Goal: Information Seeking & Learning: Learn about a topic

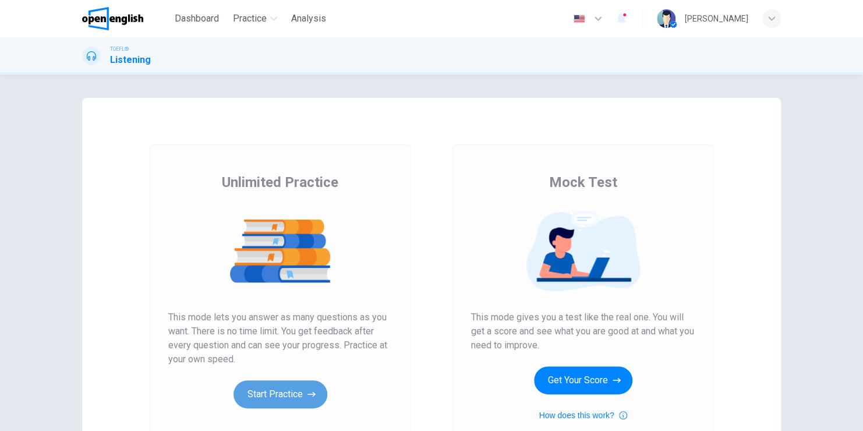
click at [269, 391] on button "Start Practice" at bounding box center [280, 394] width 94 height 28
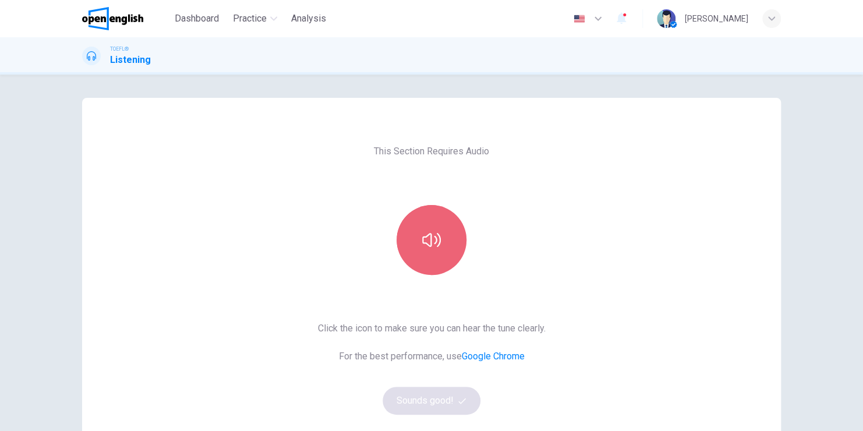
click at [427, 249] on button "button" at bounding box center [431, 240] width 70 height 70
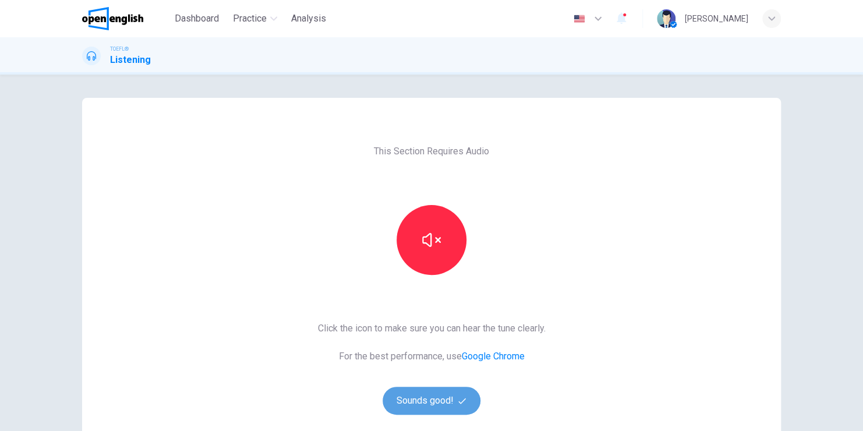
click at [444, 406] on button "Sounds good!" at bounding box center [431, 400] width 98 height 28
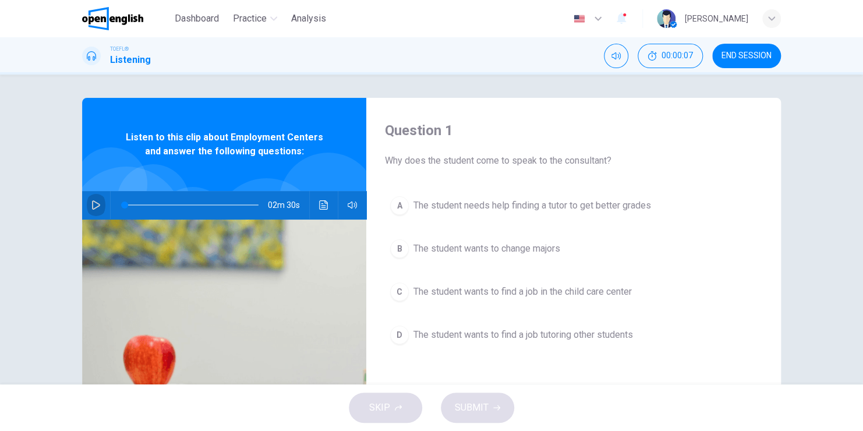
click at [92, 208] on icon "button" at bounding box center [96, 204] width 8 height 9
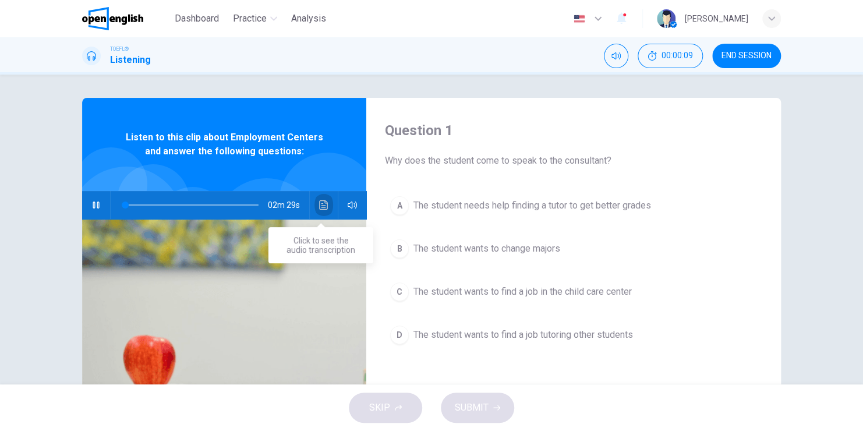
click at [321, 200] on icon "Click to see the audio transcription" at bounding box center [323, 204] width 9 height 9
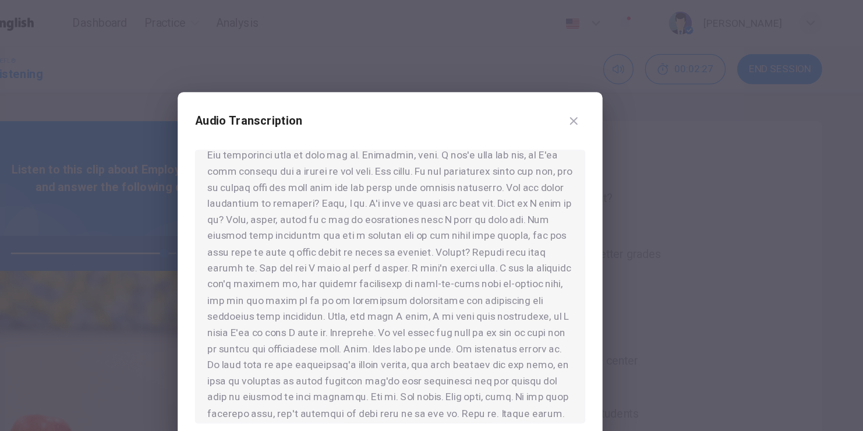
scroll to position [163, 0]
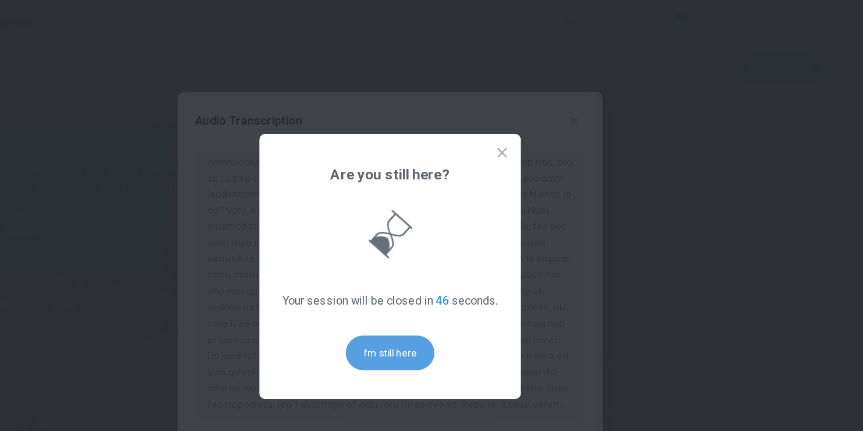
click at [443, 279] on button "I'm still here" at bounding box center [432, 285] width 72 height 28
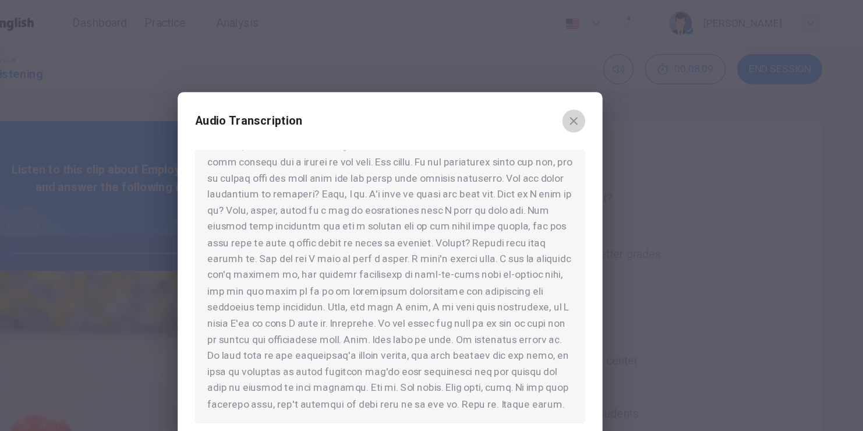
click at [580, 97] on icon "button" at bounding box center [580, 98] width 6 height 6
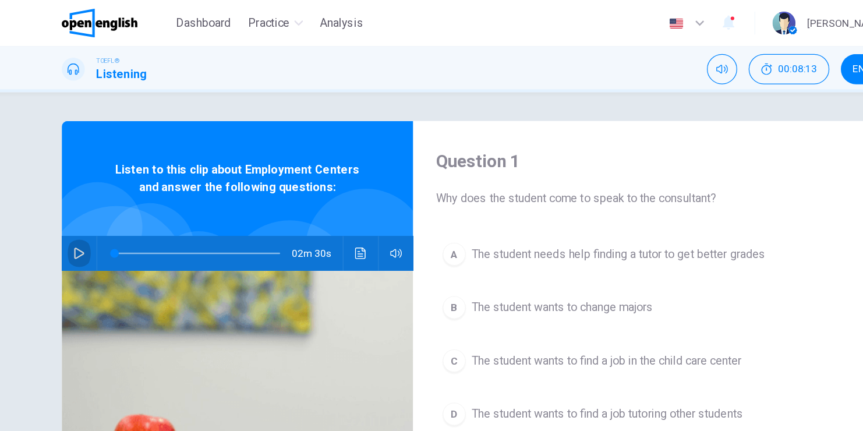
click at [91, 205] on icon "button" at bounding box center [95, 204] width 9 height 9
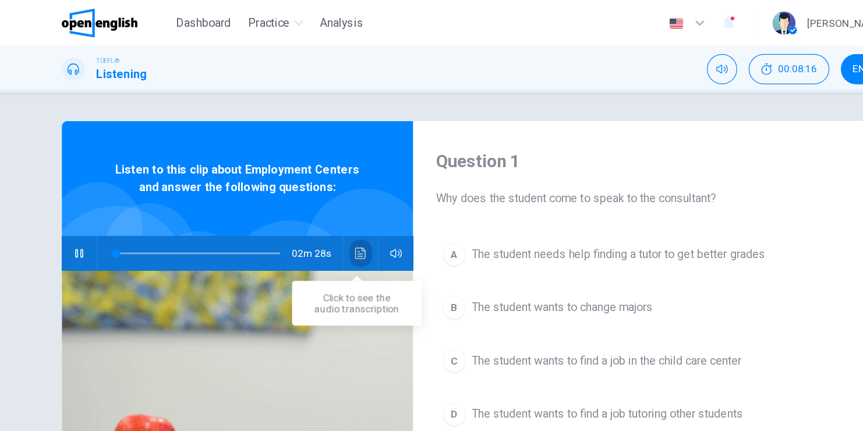
click at [319, 205] on icon "Click to see the audio transcription" at bounding box center [323, 204] width 9 height 9
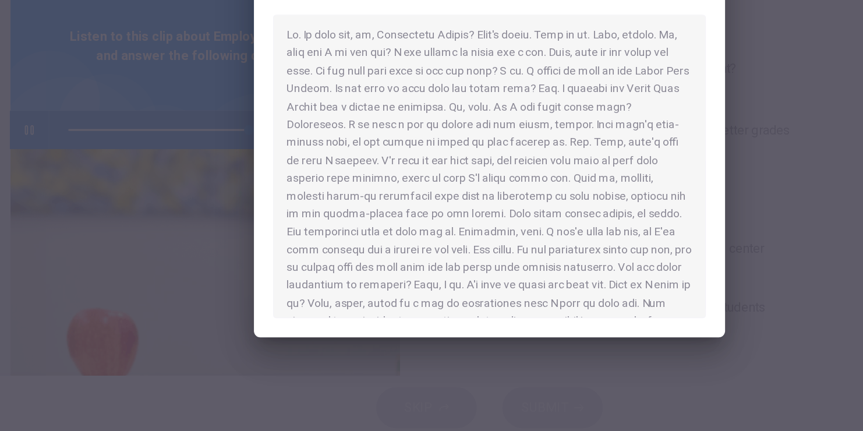
scroll to position [0, 0]
type input "*"
